Goal: Communication & Community: Answer question/provide support

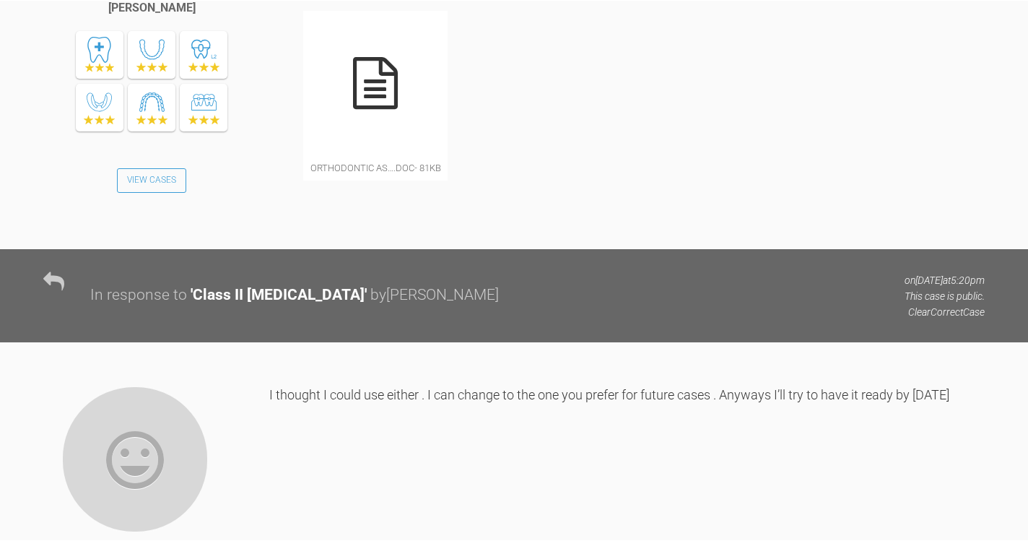
scroll to position [1171, 0]
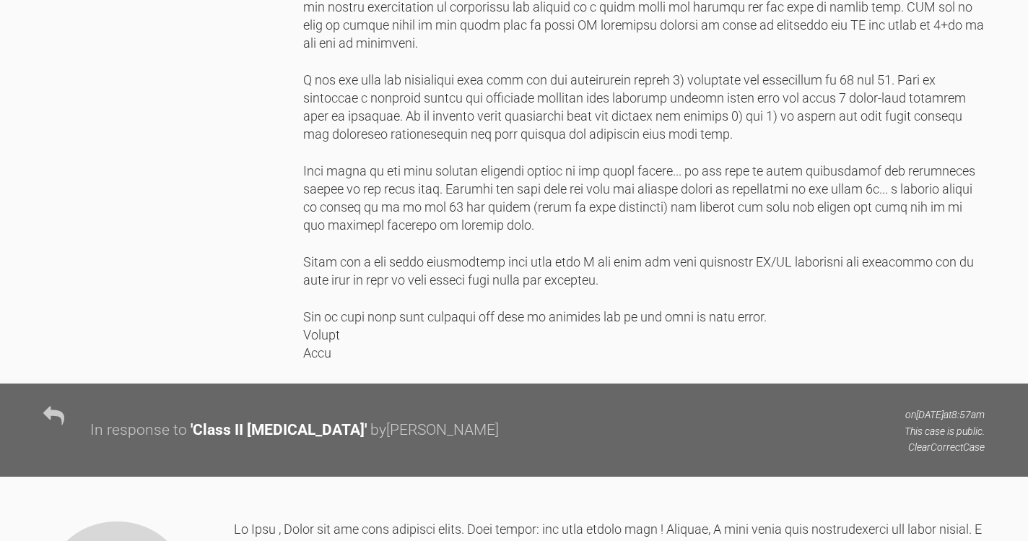
scroll to position [3374, 0]
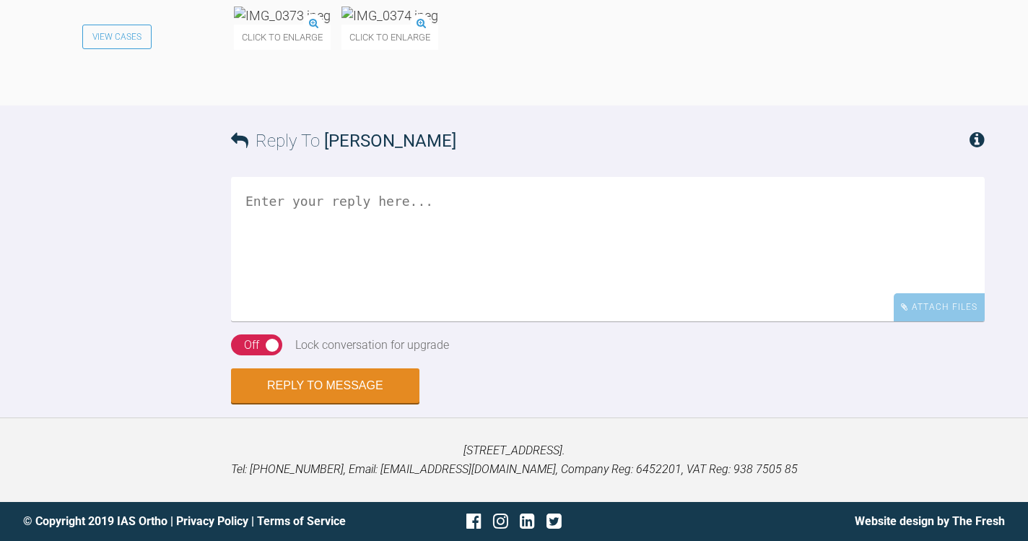
scroll to position [9127, 0]
click at [313, 25] on img at bounding box center [282, 15] width 97 height 18
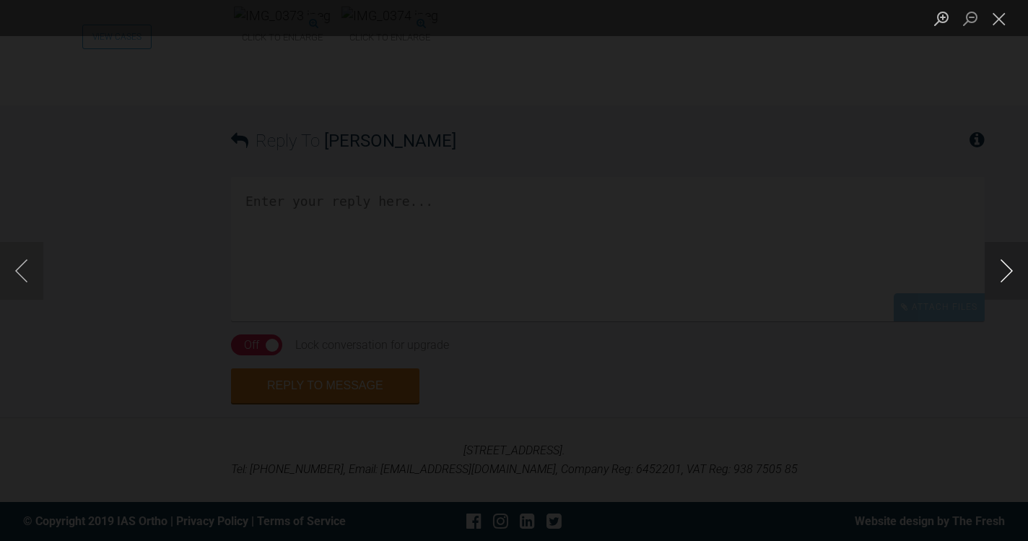
click at [1006, 273] on button "Next image" at bounding box center [1006, 271] width 43 height 58
click at [1002, 20] on button "Close lightbox" at bounding box center [999, 18] width 29 height 25
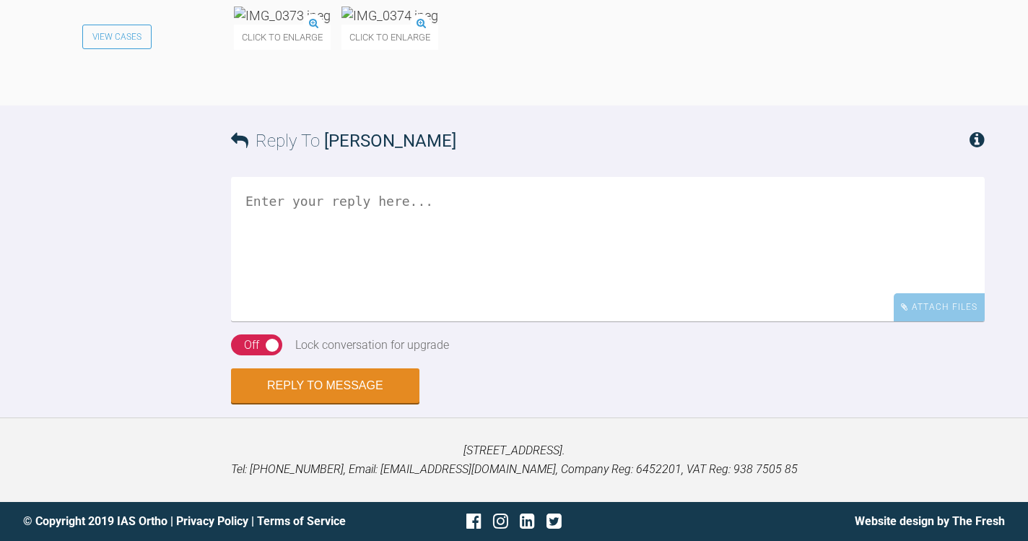
scroll to position [9246, 0]
click at [529, 321] on textarea at bounding box center [608, 249] width 754 height 144
click at [300, 25] on img at bounding box center [282, 15] width 97 height 18
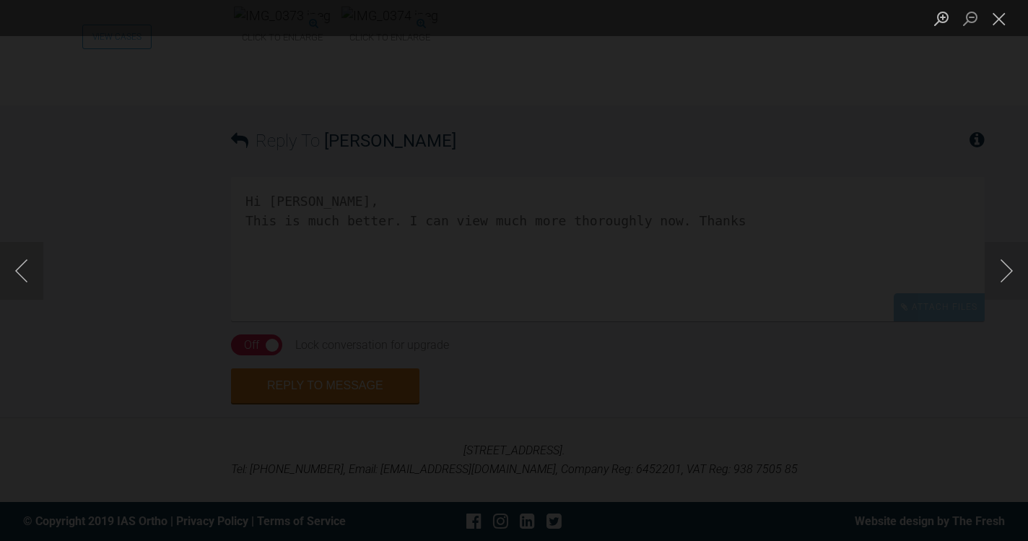
click at [445, 20] on div "Lightbox" at bounding box center [514, 18] width 1028 height 36
click at [1004, 25] on button "Close lightbox" at bounding box center [999, 18] width 29 height 25
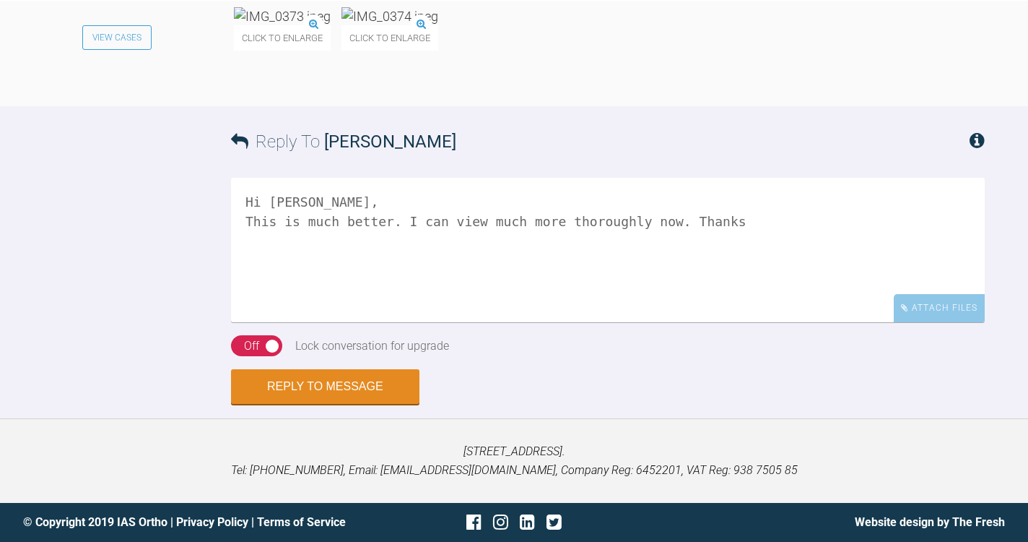
scroll to position [9283, 0]
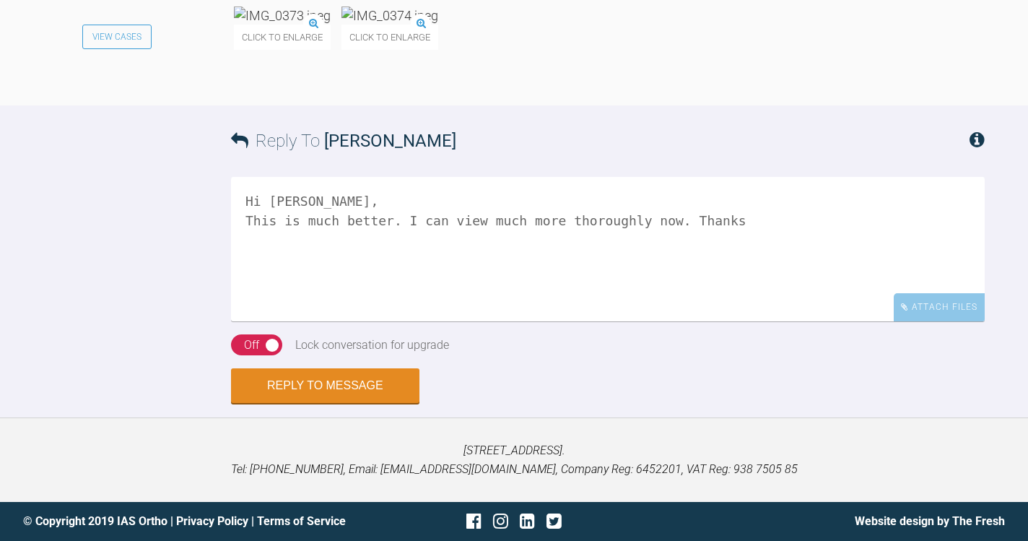
click at [445, 321] on textarea "Hi [PERSON_NAME], This is much better. I can view much more thoroughly now. Tha…" at bounding box center [608, 249] width 754 height 144
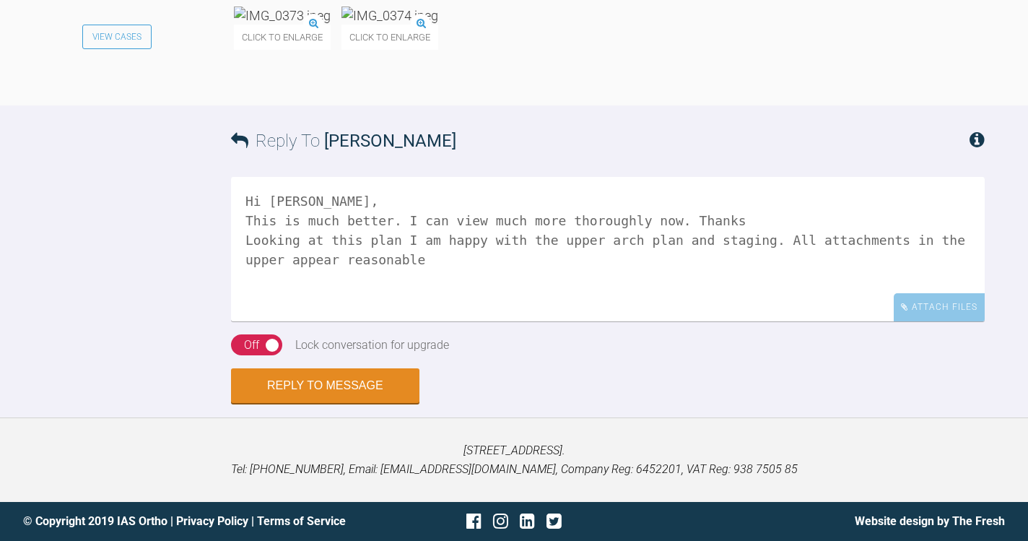
click at [937, 321] on textarea "Hi [PERSON_NAME], This is much better. I can view much more thoroughly now. Tha…" at bounding box center [608, 249] width 754 height 144
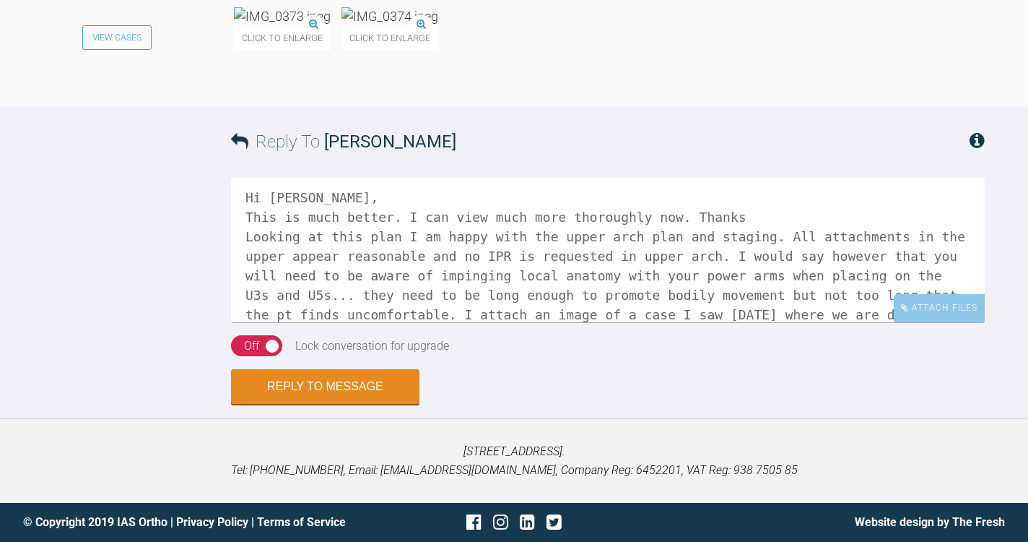
scroll to position [24, 0]
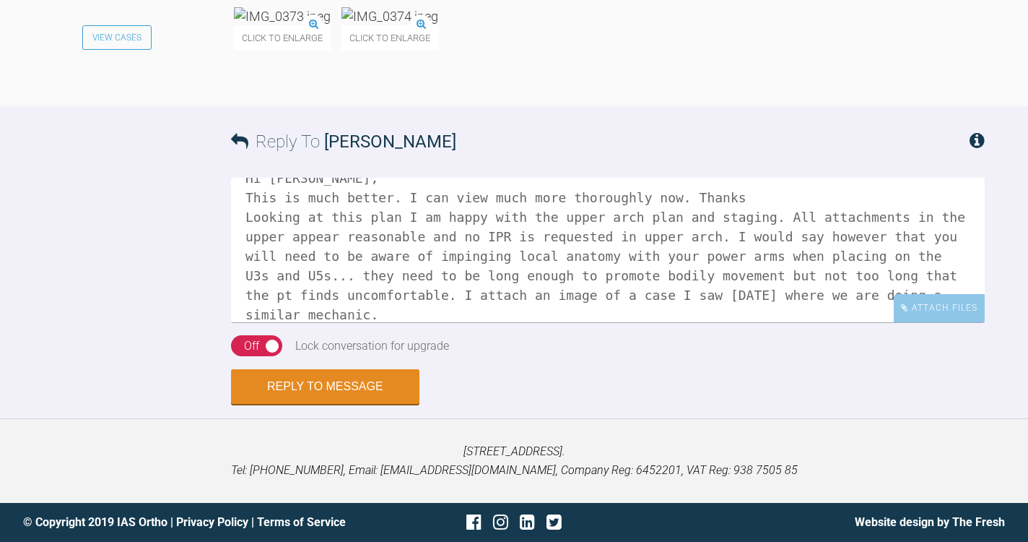
click at [260, 322] on textarea "Hi [PERSON_NAME], This is much better. I can view much more thoroughly now. Tha…" at bounding box center [608, 250] width 754 height 144
click at [355, 322] on textarea "Hi [PERSON_NAME], This is much better. I can view much more thoroughly now. Tha…" at bounding box center [608, 250] width 754 height 144
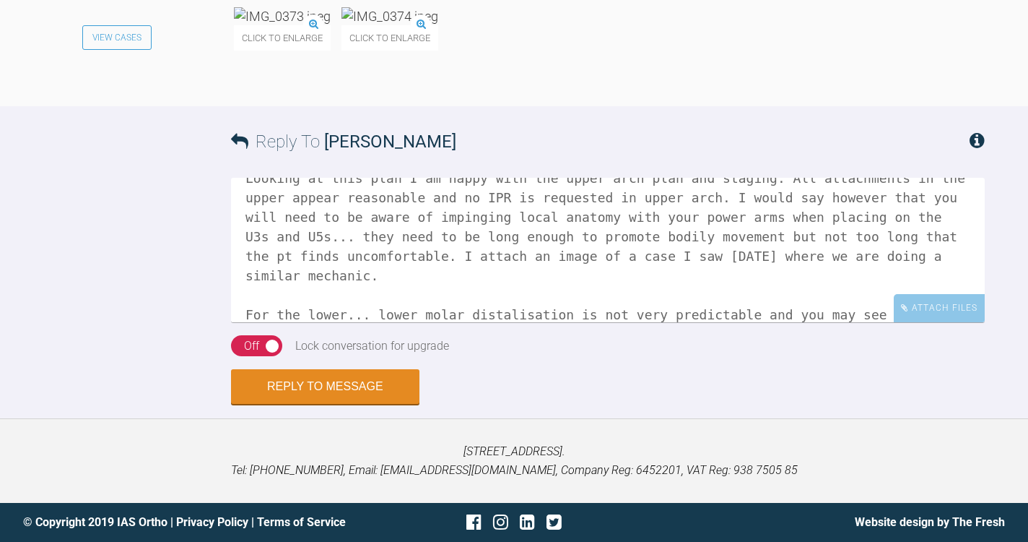
scroll to position [82, 0]
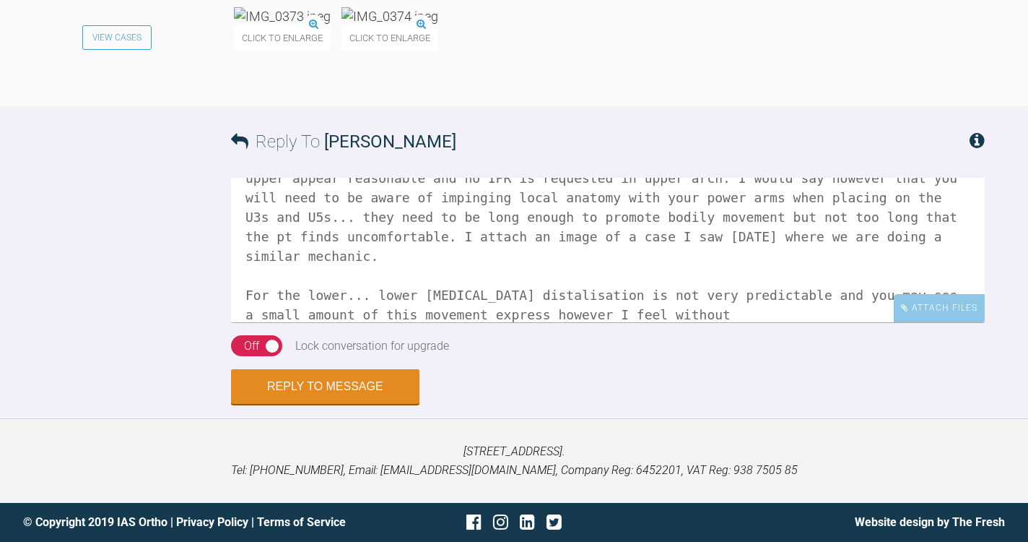
click at [310, 322] on textarea "Hi [PERSON_NAME], This is much better. I can view much more thoroughly now. Tha…" at bounding box center [608, 250] width 754 height 144
drag, startPoint x: 436, startPoint y: 410, endPoint x: 398, endPoint y: 410, distance: 38.3
click at [398, 322] on textarea "Hi [PERSON_NAME], This is much better. I can view much more thoroughly now. Tha…" at bounding box center [608, 250] width 754 height 144
drag, startPoint x: 742, startPoint y: 409, endPoint x: 558, endPoint y: 411, distance: 184.2
click at [558, 322] on textarea "Hi [PERSON_NAME], This is much better. I can view much more thoroughly now. Tha…" at bounding box center [608, 250] width 754 height 144
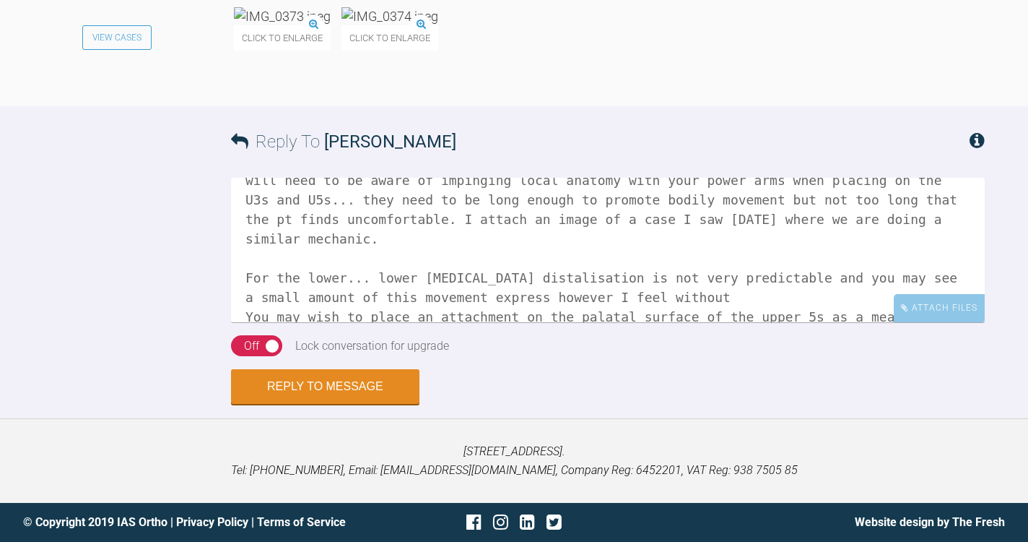
scroll to position [99, 0]
click at [388, 322] on textarea "Hi [PERSON_NAME], This is much better. I can view much more thoroughly now. Tha…" at bounding box center [608, 250] width 754 height 144
click at [585, 322] on textarea "Hi [PERSON_NAME], This is much better. I can view much more thoroughly now. Tha…" at bounding box center [608, 250] width 754 height 144
click at [402, 322] on textarea "Hi [PERSON_NAME], This is much better. I can view much more thoroughly now. Tha…" at bounding box center [608, 250] width 754 height 144
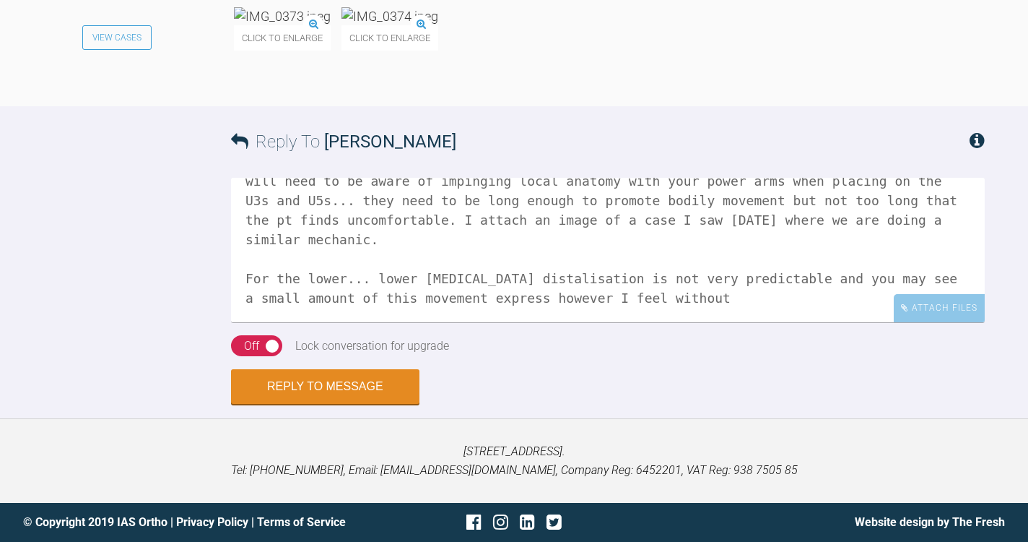
click at [404, 314] on textarea "Hi [PERSON_NAME], This is much better. I can view much more thoroughly now. Tha…" at bounding box center [608, 250] width 754 height 144
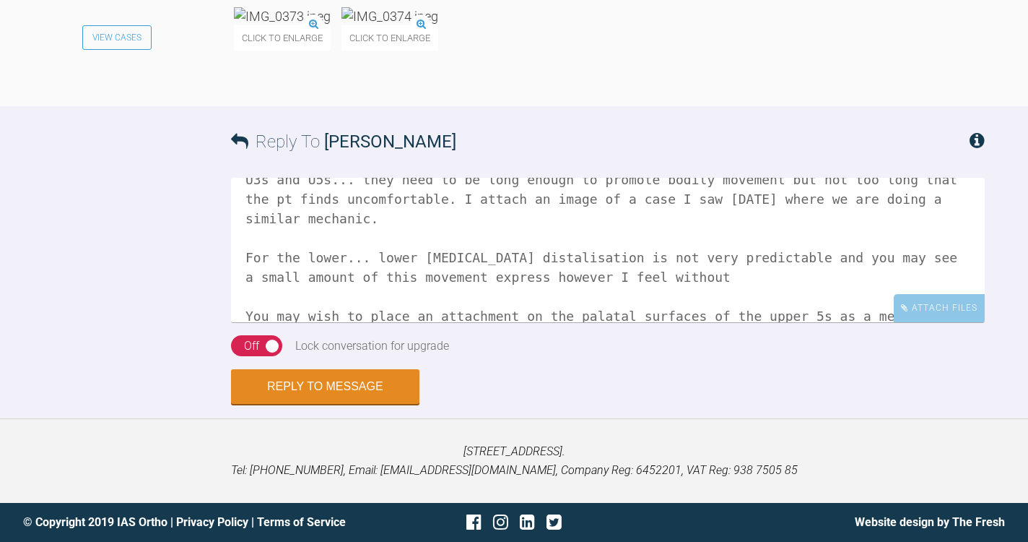
scroll to position [118, 0]
click at [660, 322] on textarea "Hi [PERSON_NAME], This is much better. I can view much more thoroughly now. Tha…" at bounding box center [608, 250] width 754 height 144
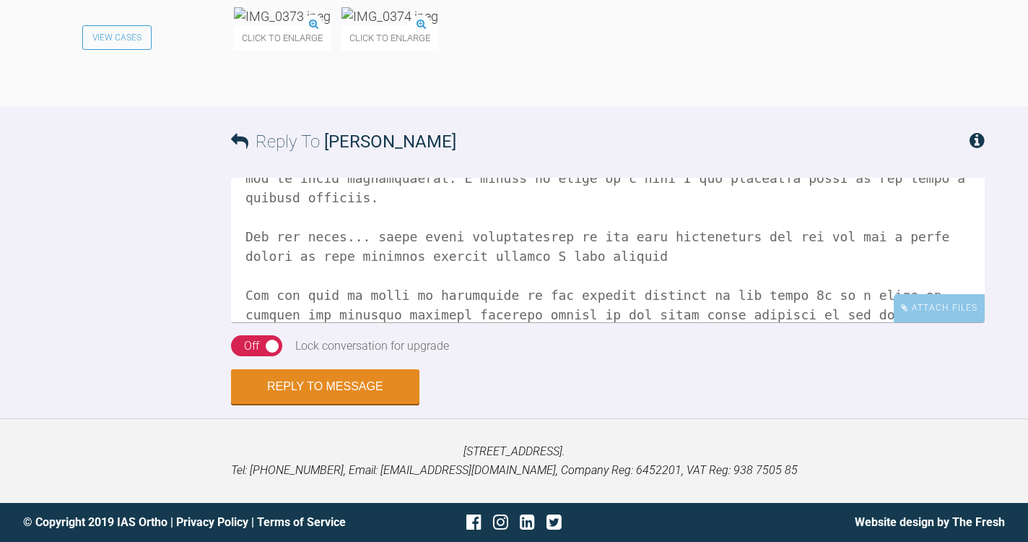
click at [387, 280] on textarea at bounding box center [608, 250] width 754 height 144
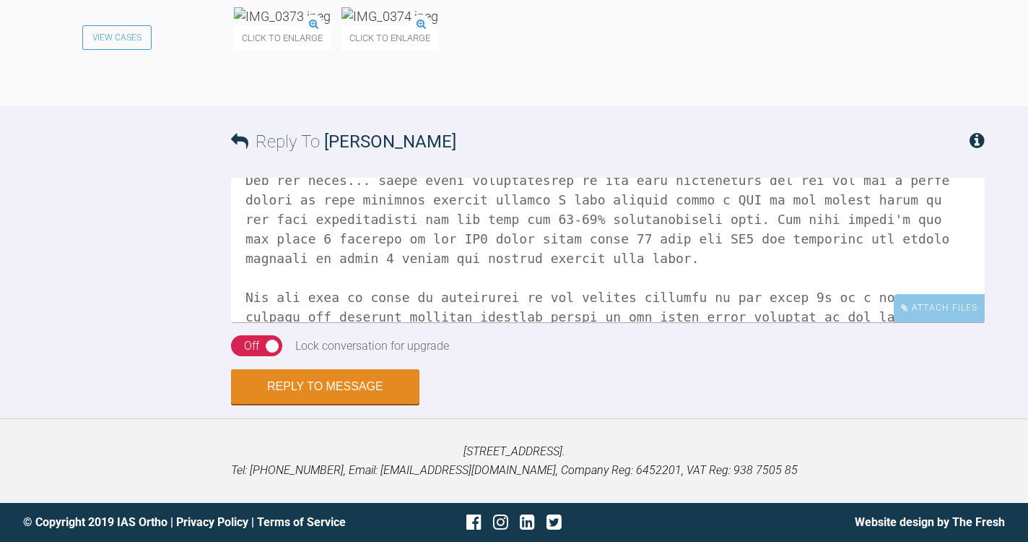
scroll to position [196, 0]
click at [376, 322] on textarea at bounding box center [608, 250] width 754 height 144
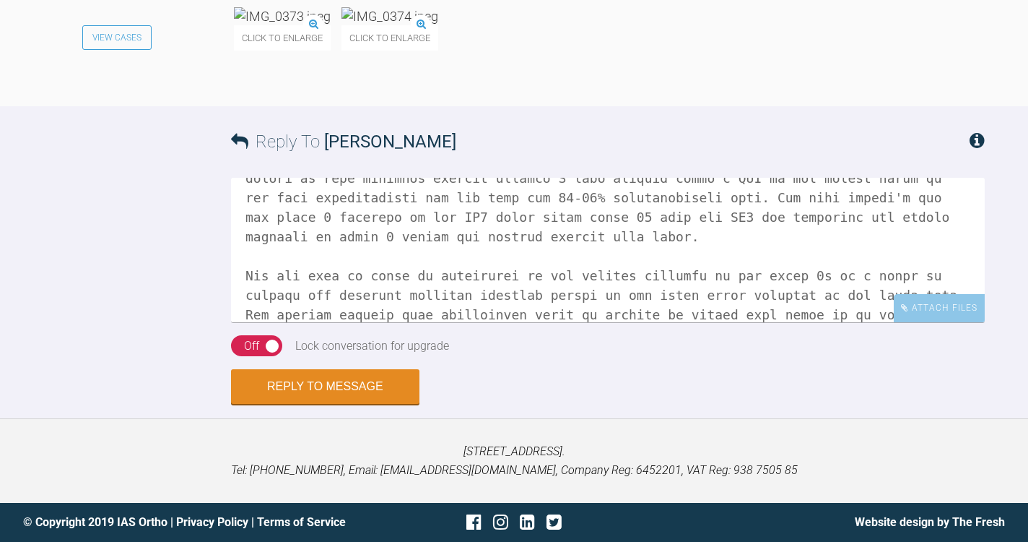
scroll to position [192, 0]
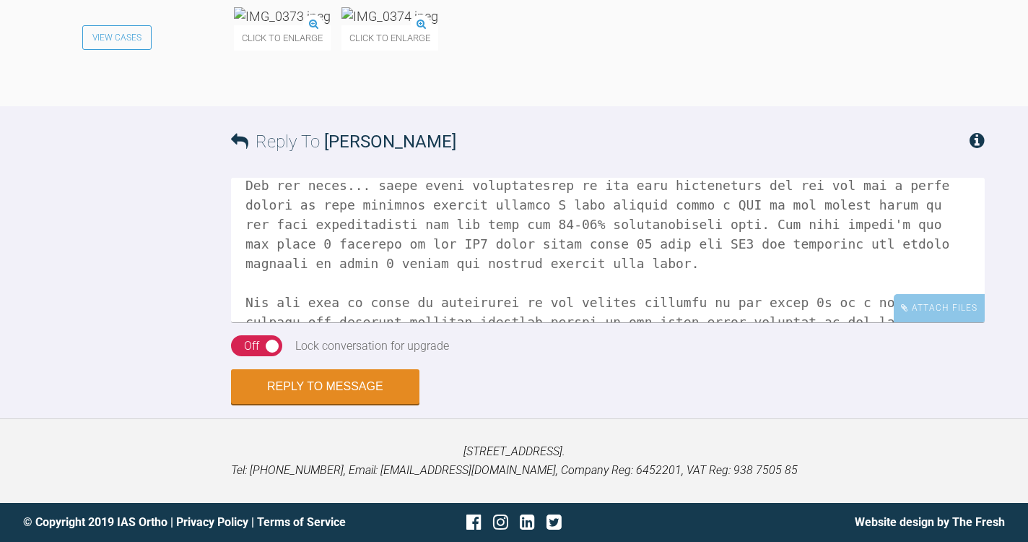
click at [503, 270] on textarea at bounding box center [608, 250] width 754 height 144
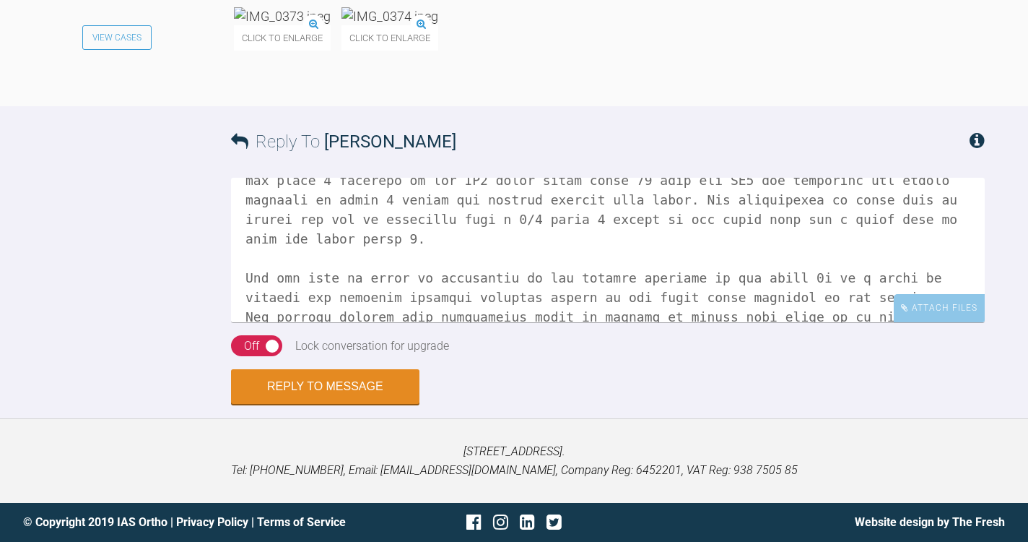
scroll to position [255, 0]
click at [365, 322] on textarea at bounding box center [608, 250] width 754 height 144
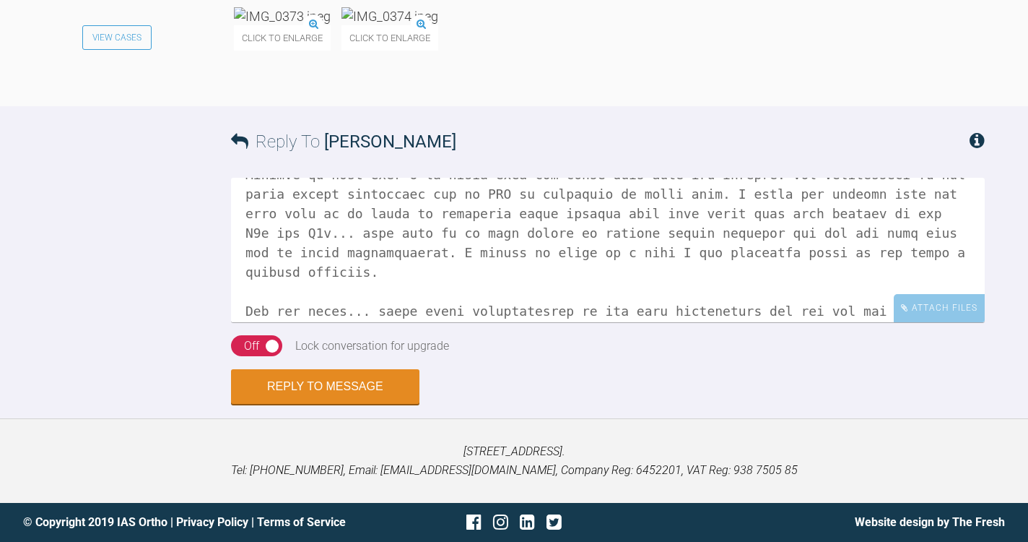
scroll to position [0, 0]
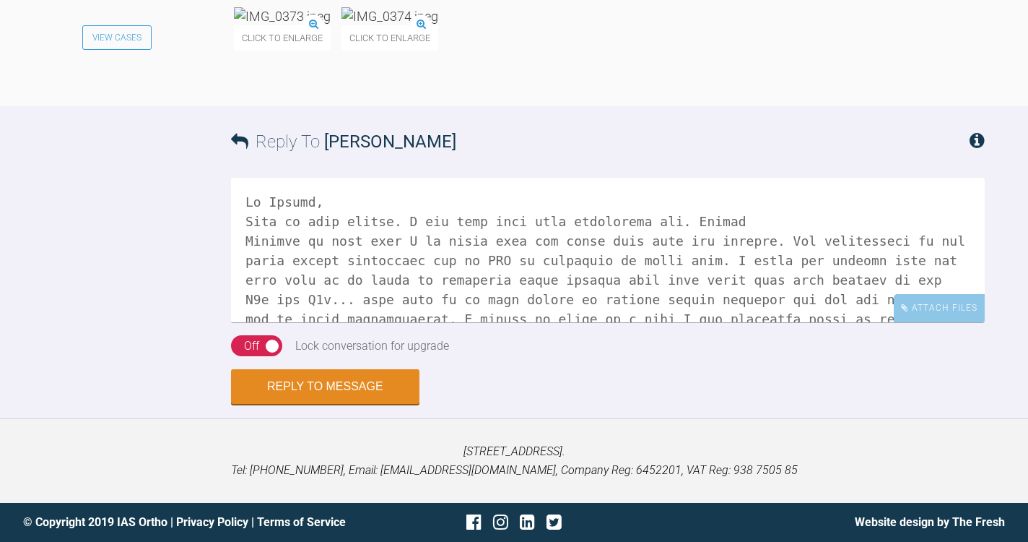
drag, startPoint x: 302, startPoint y: 365, endPoint x: 182, endPoint y: 152, distance: 243.8
type textarea "Hi [PERSON_NAME], This is much better. I can view much more thoroughly now. Tha…"
click at [932, 322] on div "Attach Files" at bounding box center [939, 308] width 91 height 28
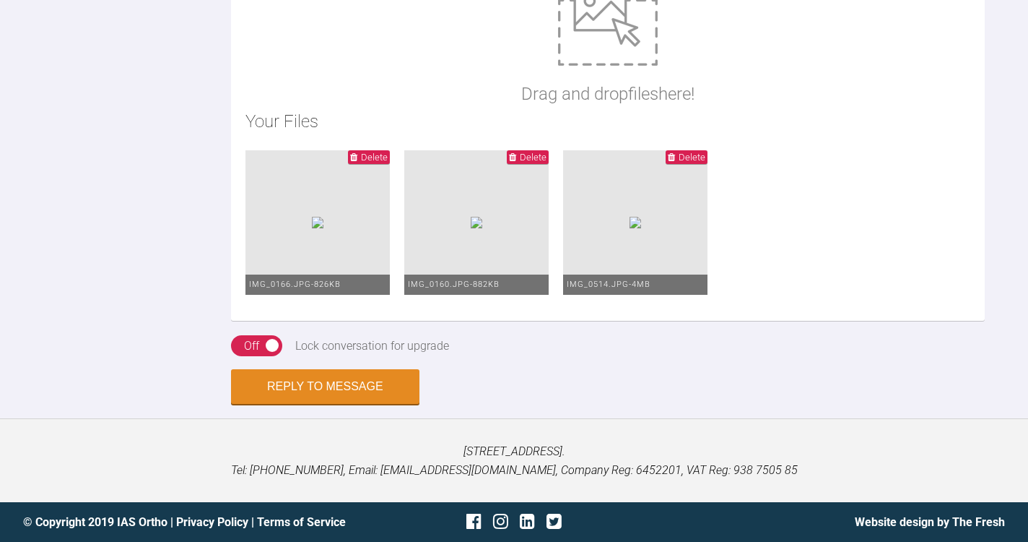
scroll to position [9740, 0]
click at [327, 390] on button "Reply to Message" at bounding box center [325, 387] width 188 height 35
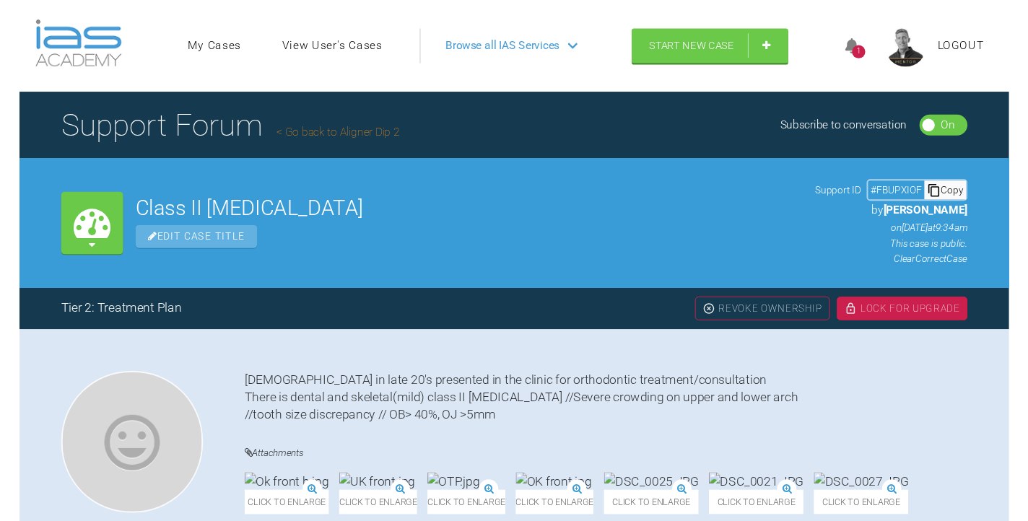
scroll to position [0, 0]
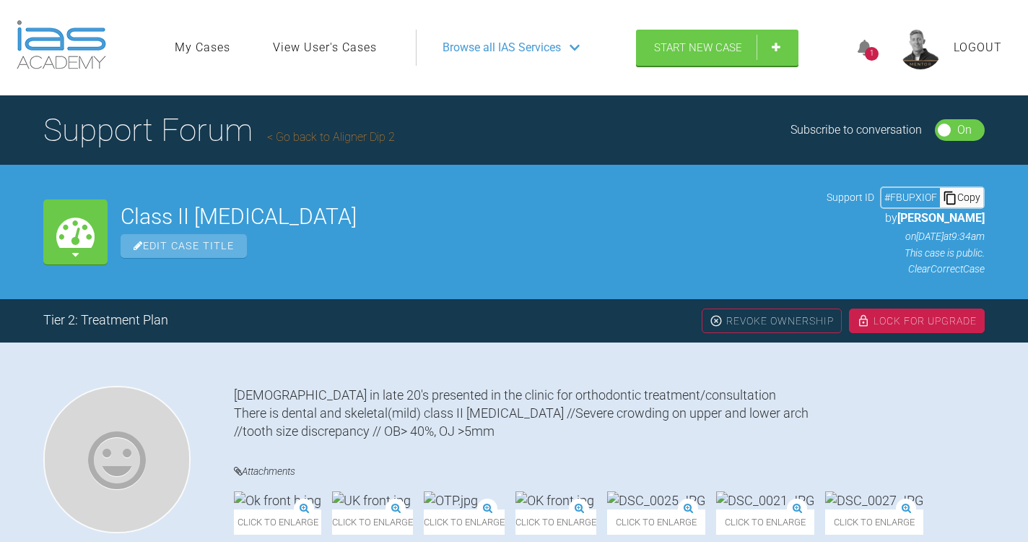
click at [878, 50] on div "1" at bounding box center [872, 54] width 14 height 14
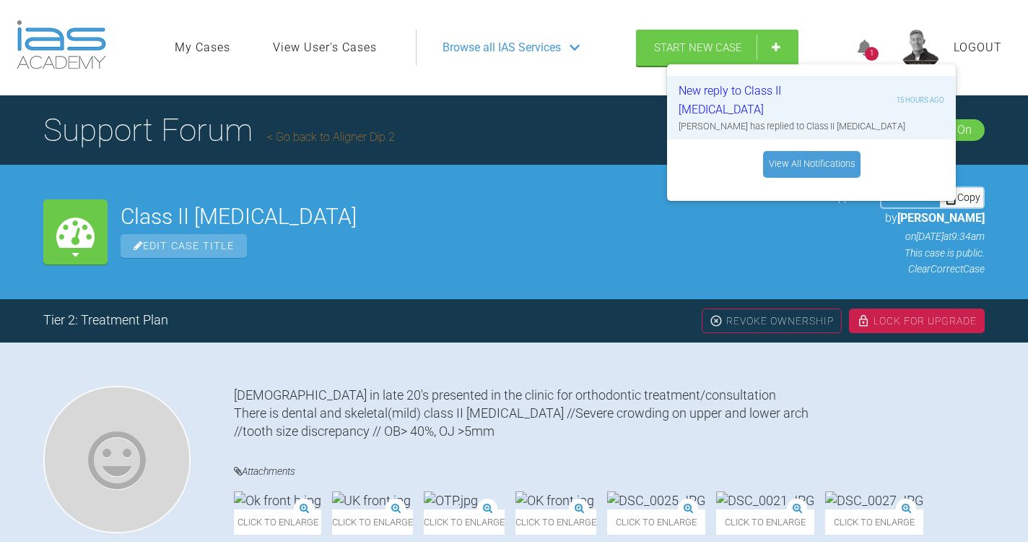
click at [820, 165] on link "View All Notifications" at bounding box center [811, 164] width 97 height 26
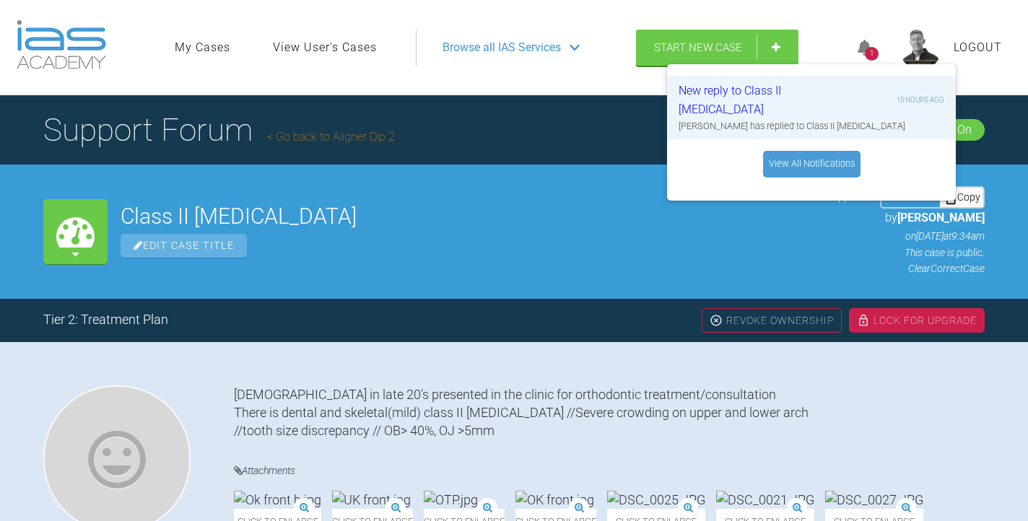
click at [69, 31] on img at bounding box center [62, 44] width 90 height 49
